Goal: Information Seeking & Learning: Learn about a topic

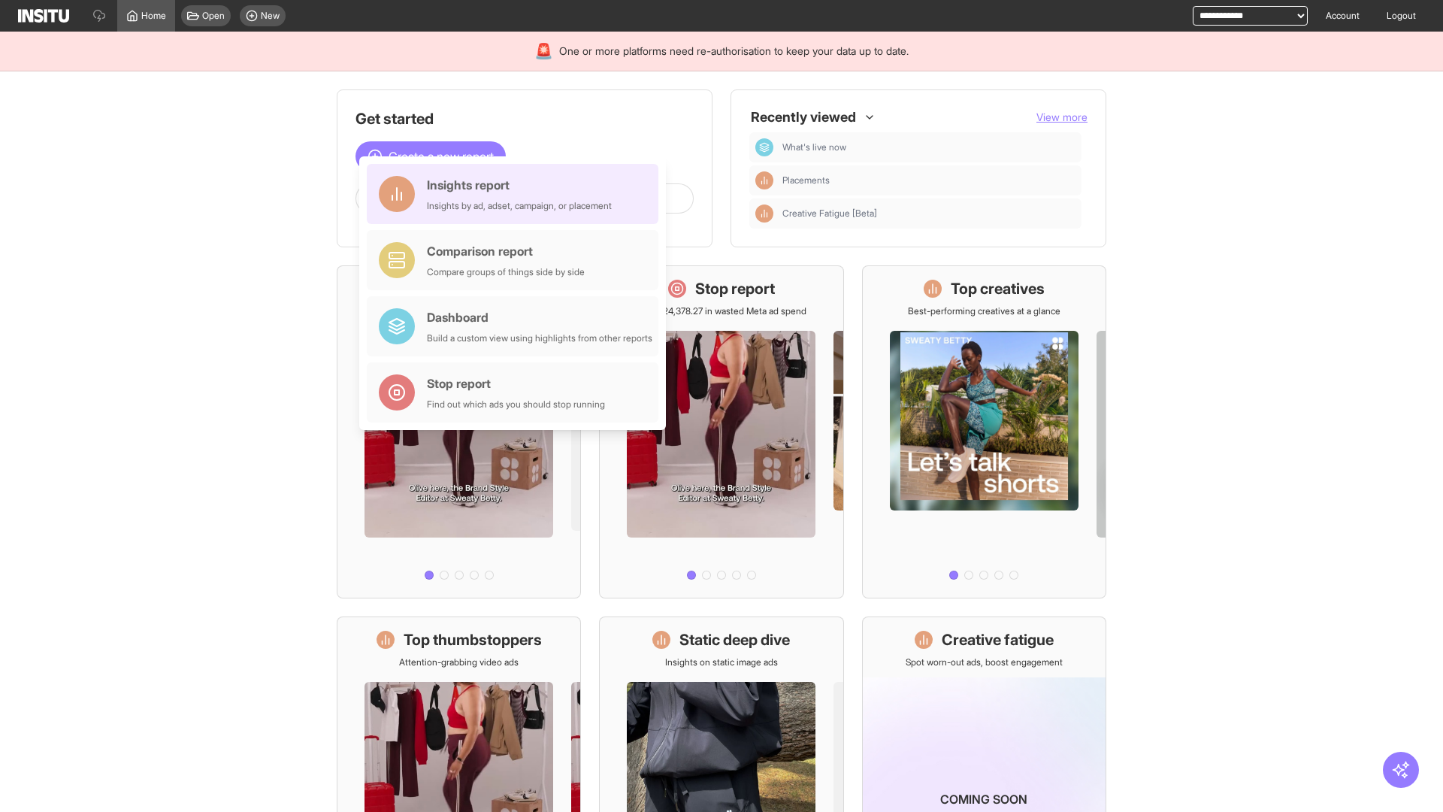
click at [516, 194] on div "Insights report Insights by ad, adset, campaign, or placement" at bounding box center [519, 194] width 185 height 36
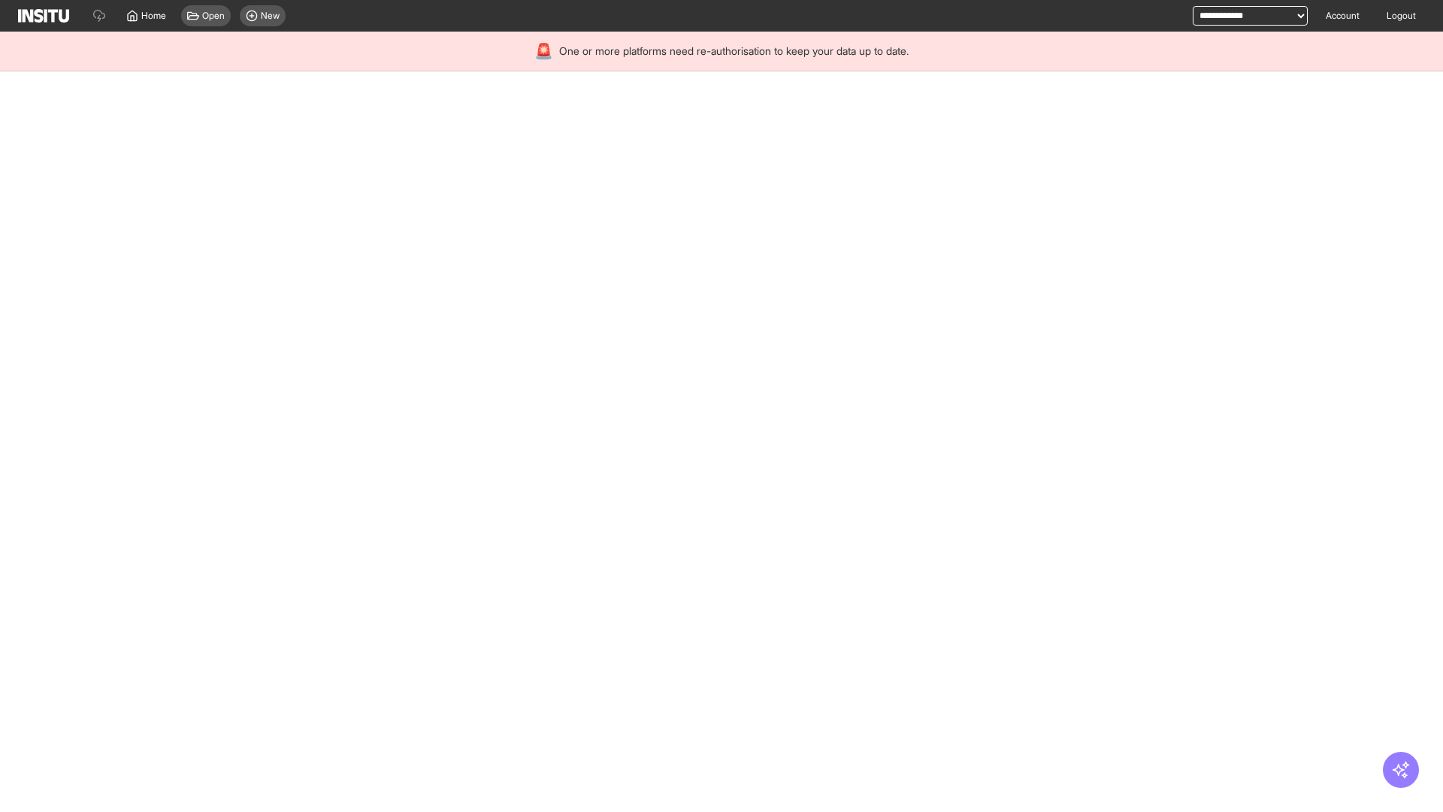
select select "**"
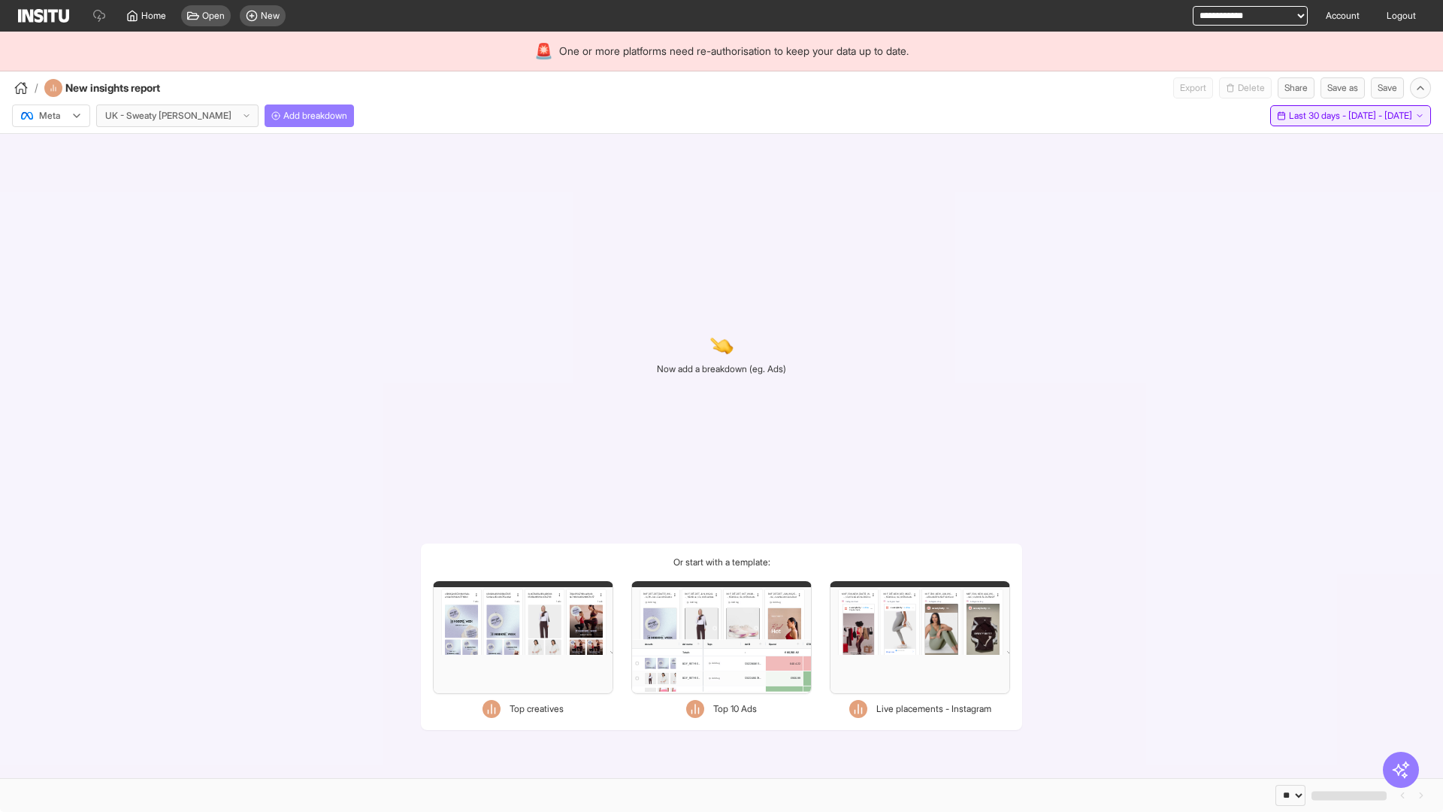
click at [1316, 116] on span "Last 30 days - [DATE] - [DATE]" at bounding box center [1350, 116] width 123 height 12
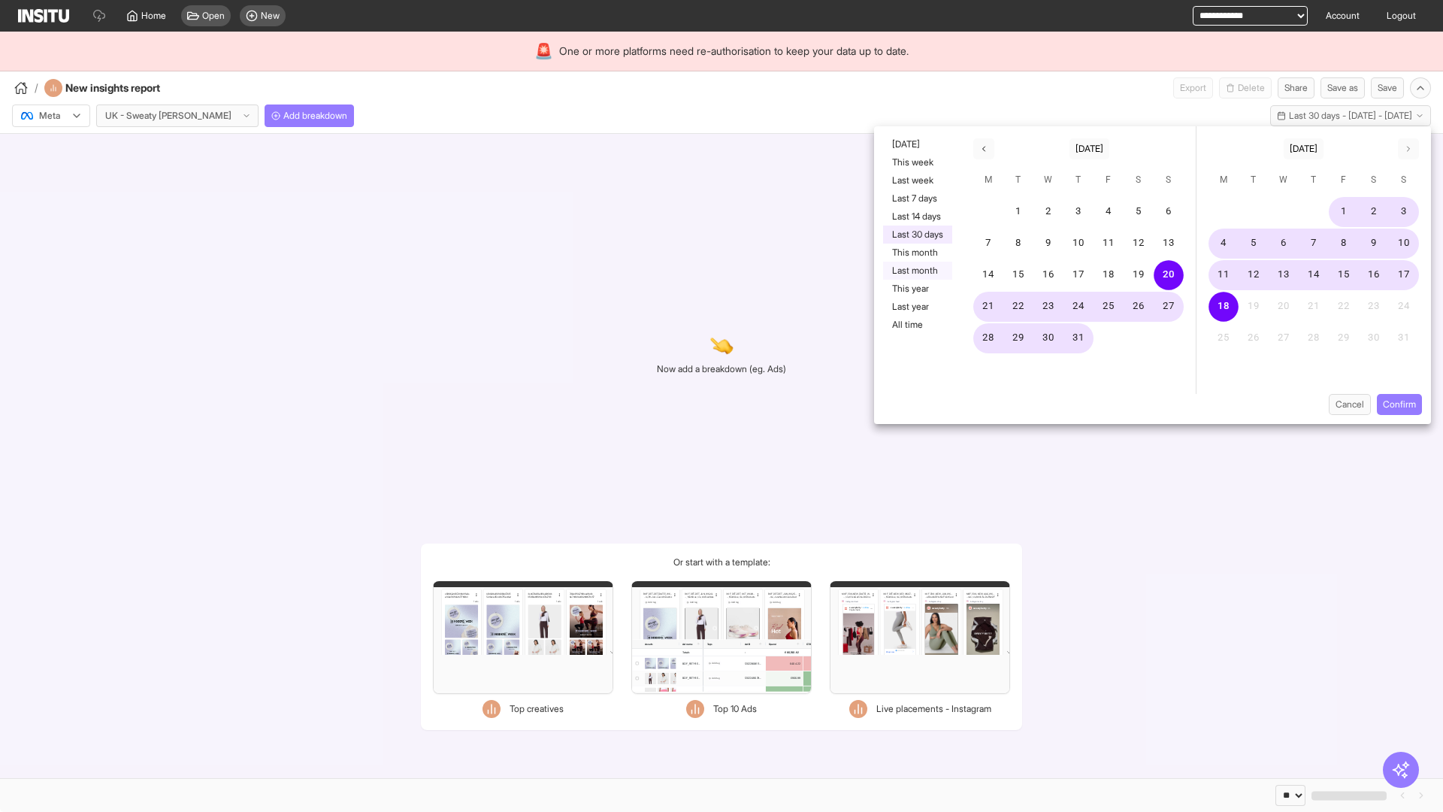
click at [916, 271] on button "Last month" at bounding box center [917, 271] width 69 height 18
